Goal: Task Accomplishment & Management: Manage account settings

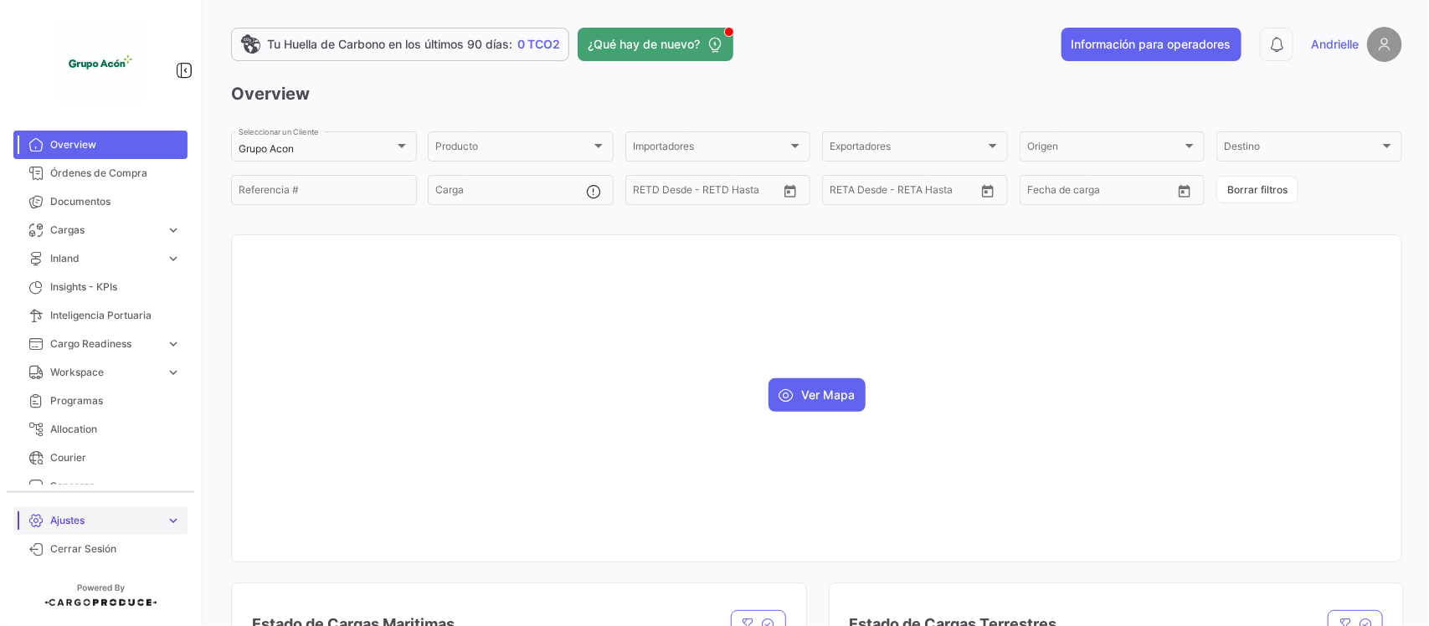
click at [84, 524] on span "Ajustes" at bounding box center [104, 520] width 109 height 15
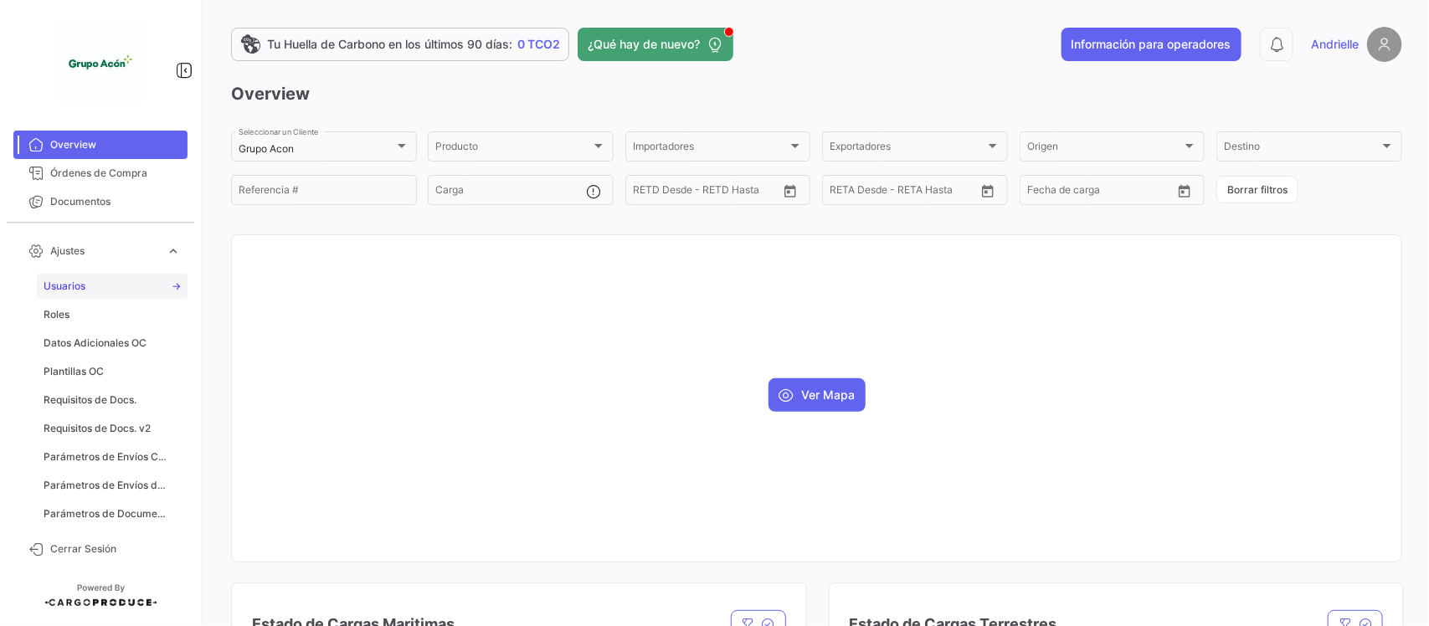
click at [86, 290] on link "Usuarios" at bounding box center [112, 286] width 151 height 25
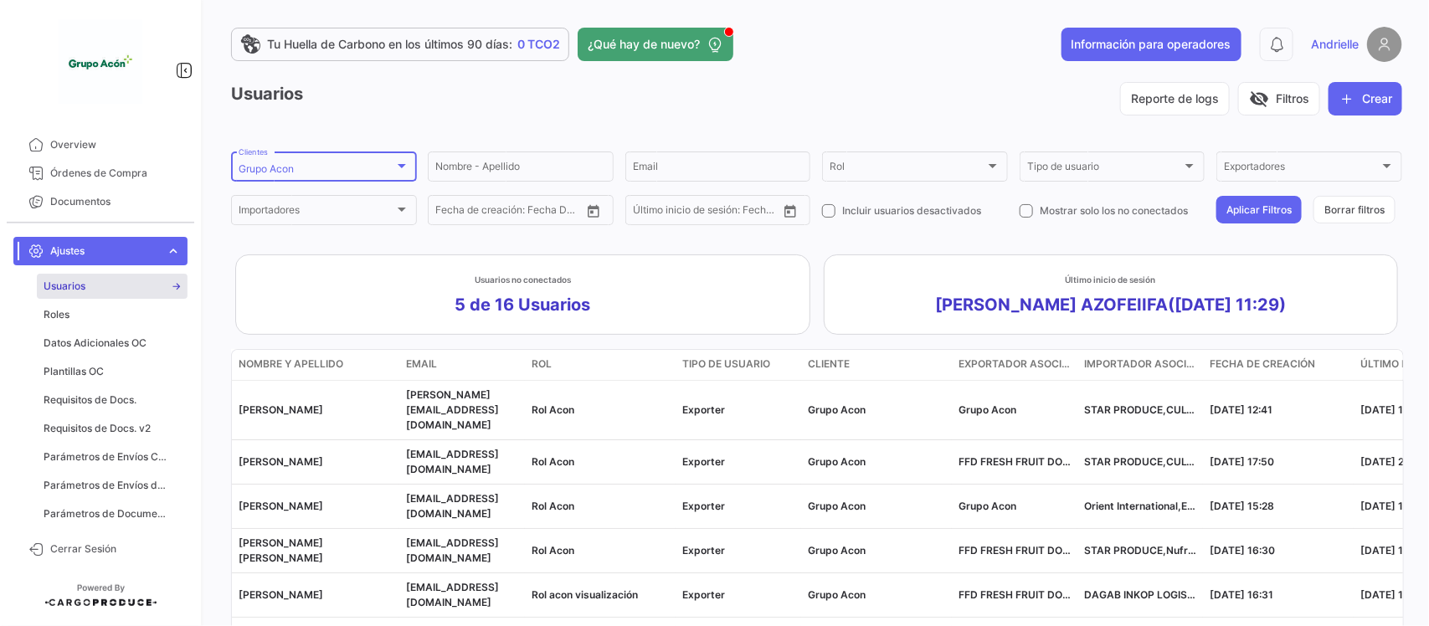
click at [316, 166] on div "Grupo Acon" at bounding box center [317, 169] width 156 height 12
click at [248, 202] on mat-option "Grupo Acon" at bounding box center [349, 212] width 288 height 30
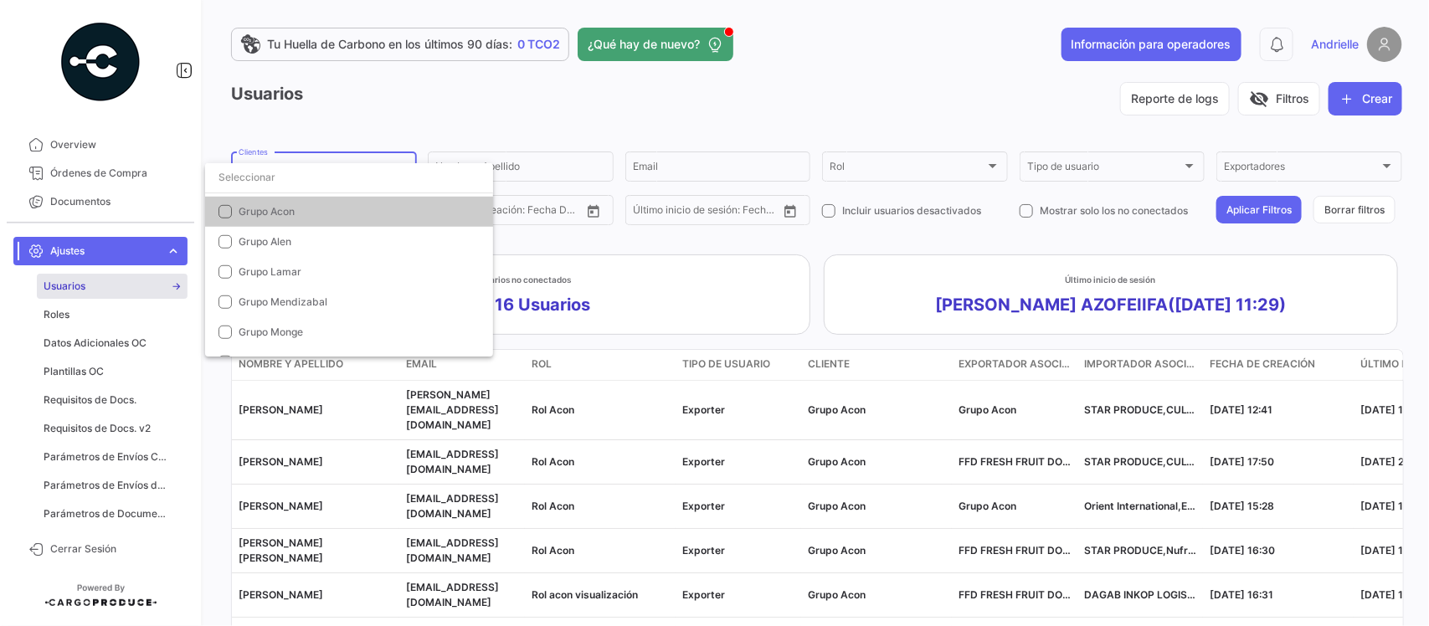
click at [362, 115] on div at bounding box center [714, 313] width 1429 height 626
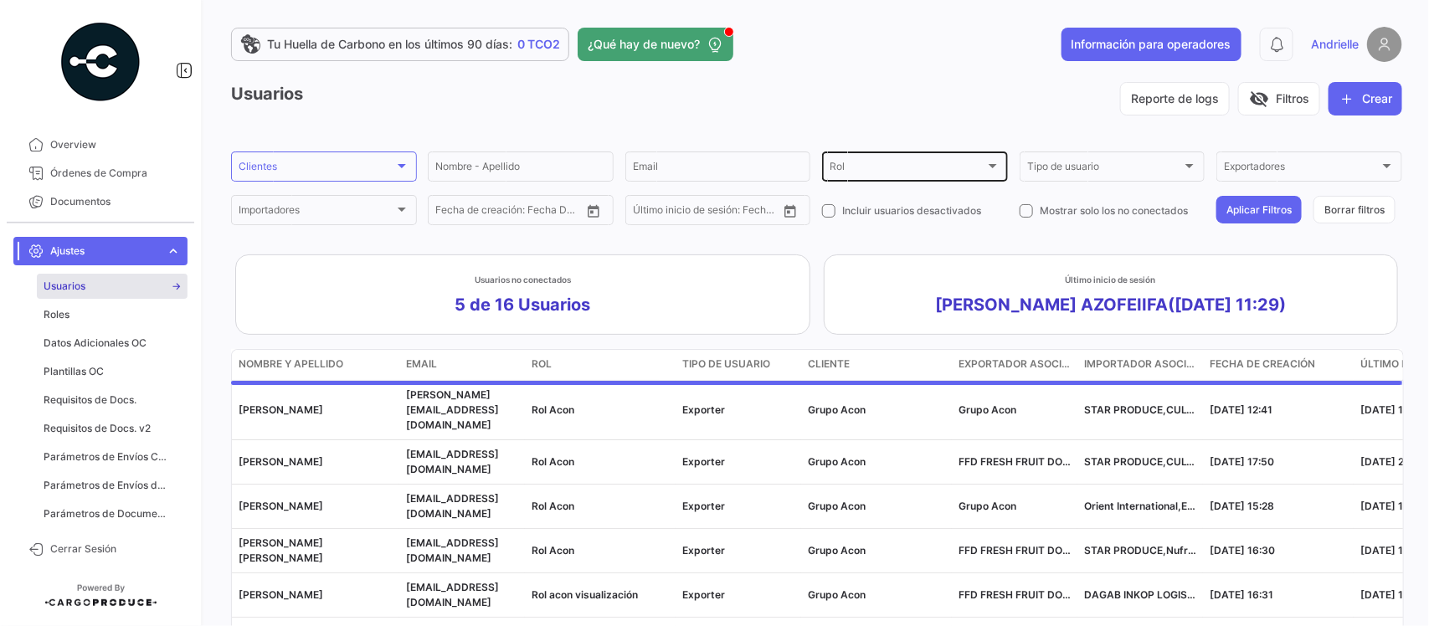
click at [927, 162] on div "Rol Rol" at bounding box center [915, 165] width 171 height 33
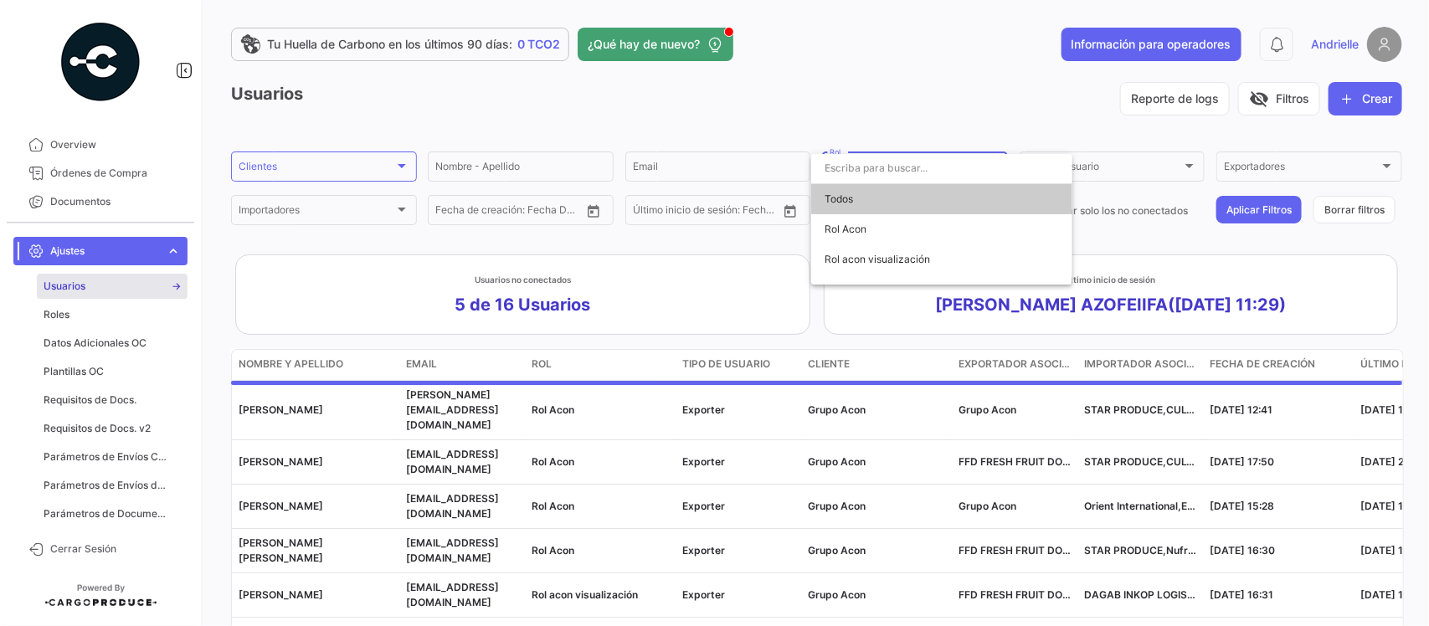
click at [893, 93] on div at bounding box center [714, 313] width 1429 height 626
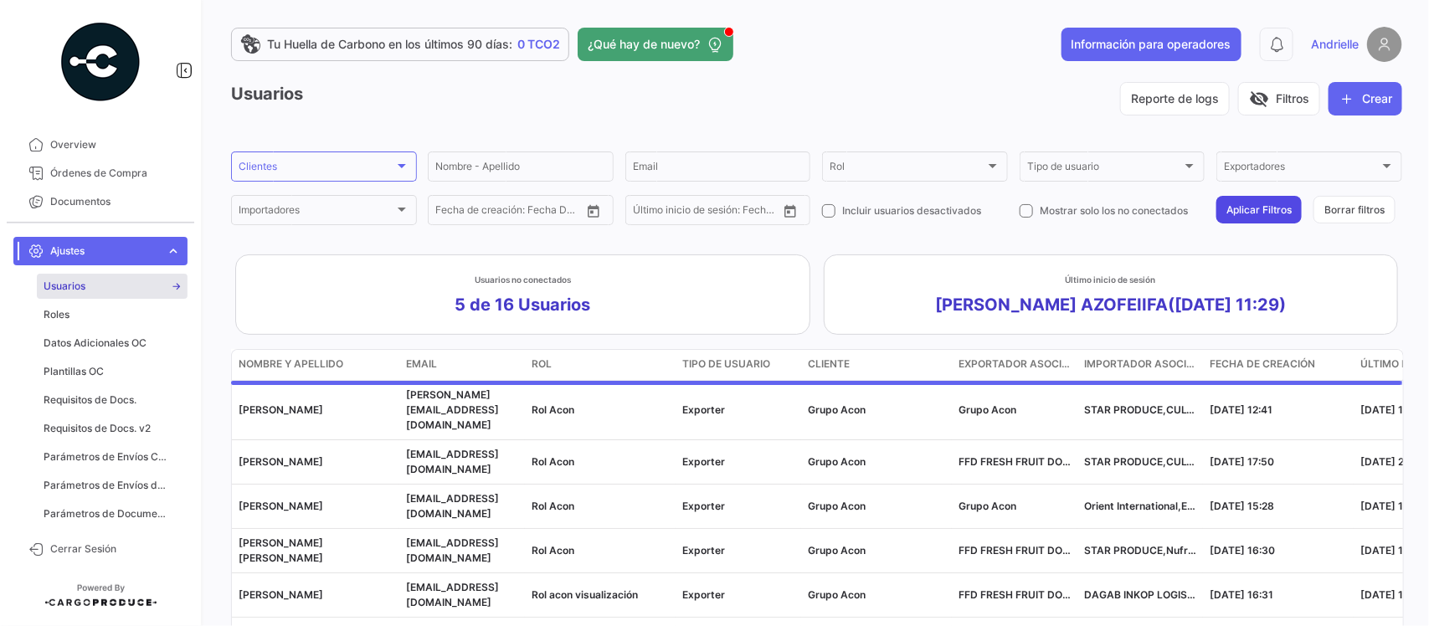
click at [1233, 215] on button "Aplicar Filtros" at bounding box center [1258, 210] width 85 height 28
